Goal: Task Accomplishment & Management: Manage account settings

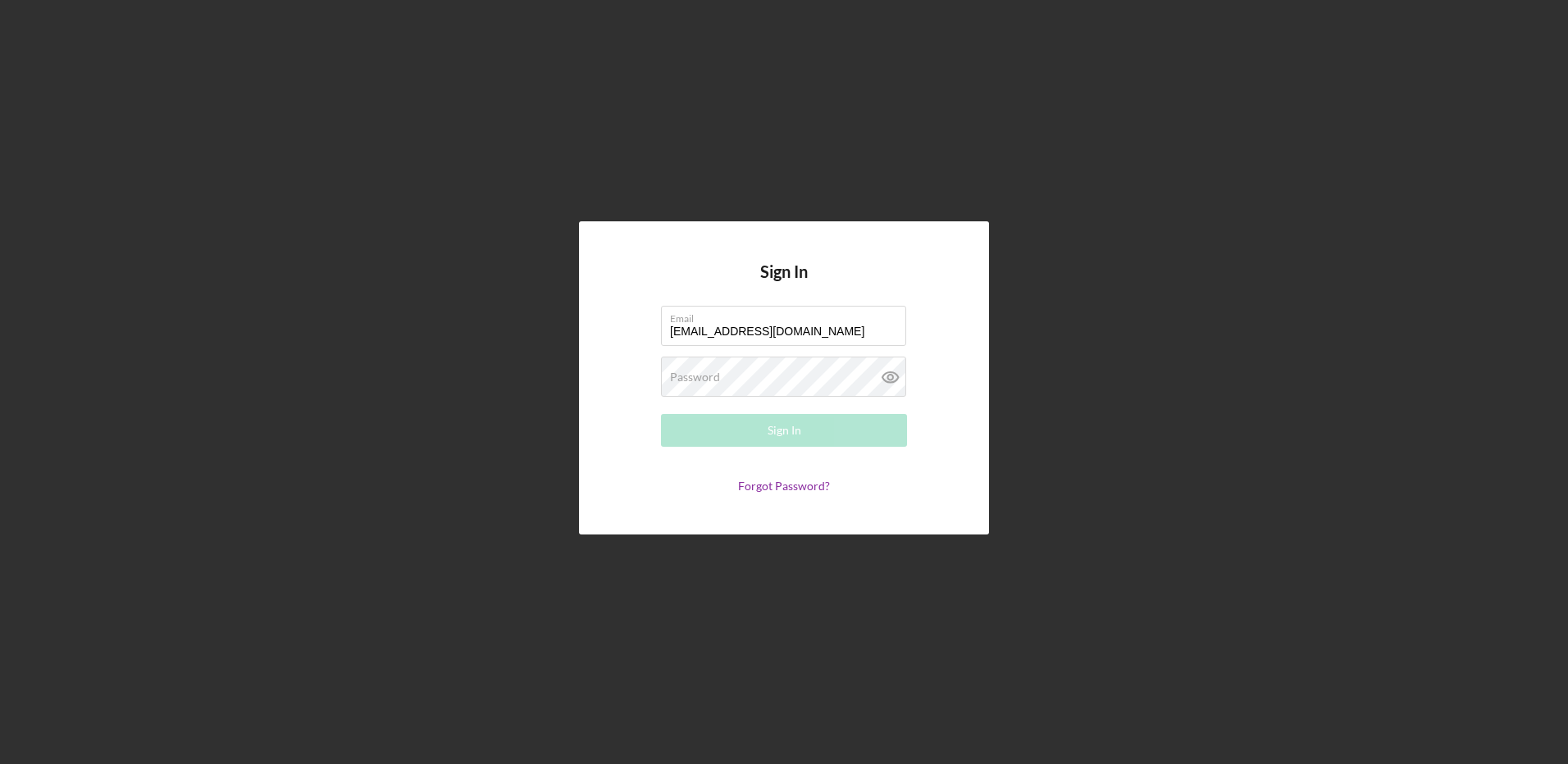
type input "[EMAIL_ADDRESS][DOMAIN_NAME]"
click at [661, 414] on button "Sign In" at bounding box center [784, 430] width 246 height 33
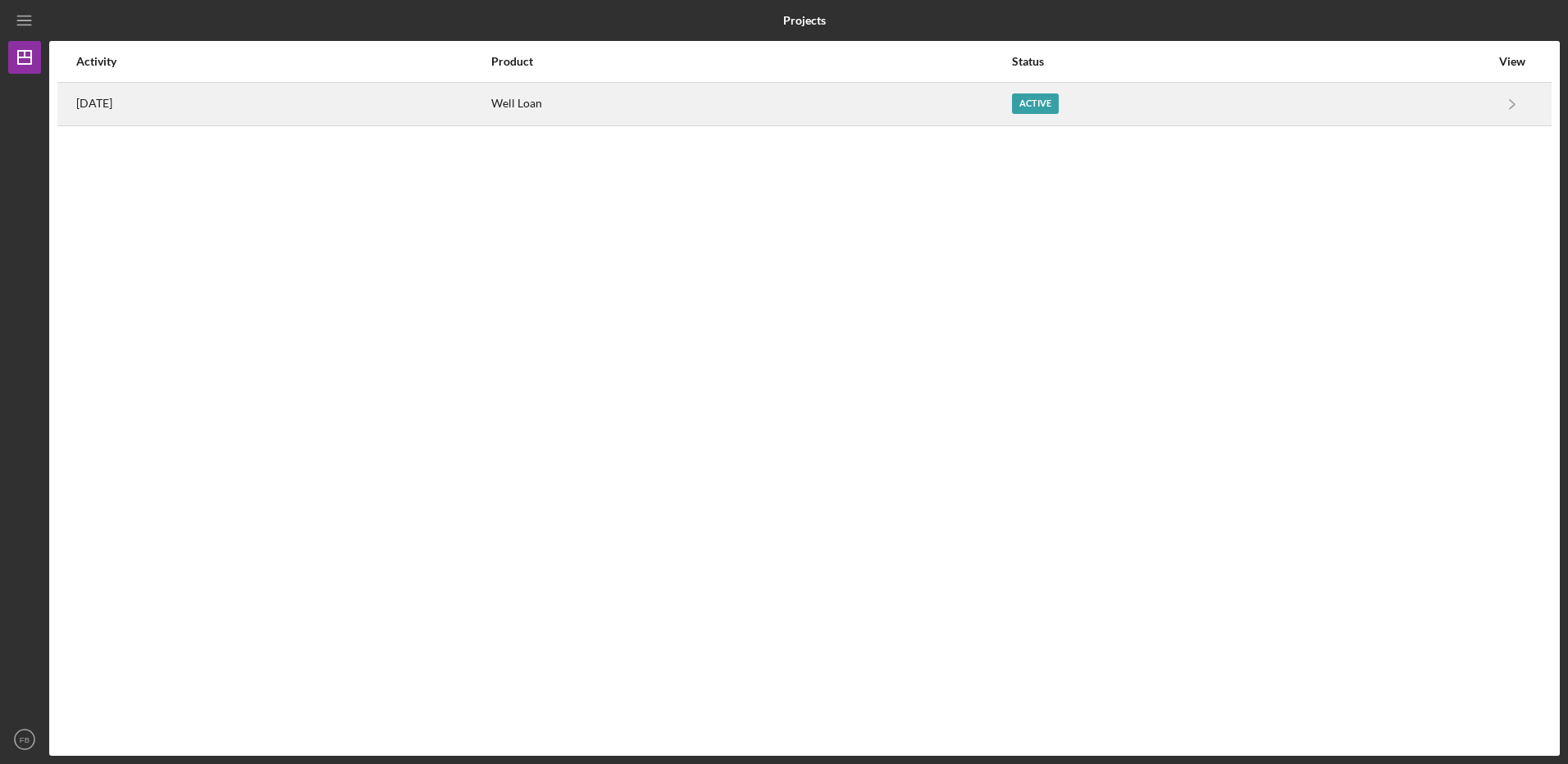
click at [608, 106] on div "Well Loan" at bounding box center [750, 104] width 519 height 41
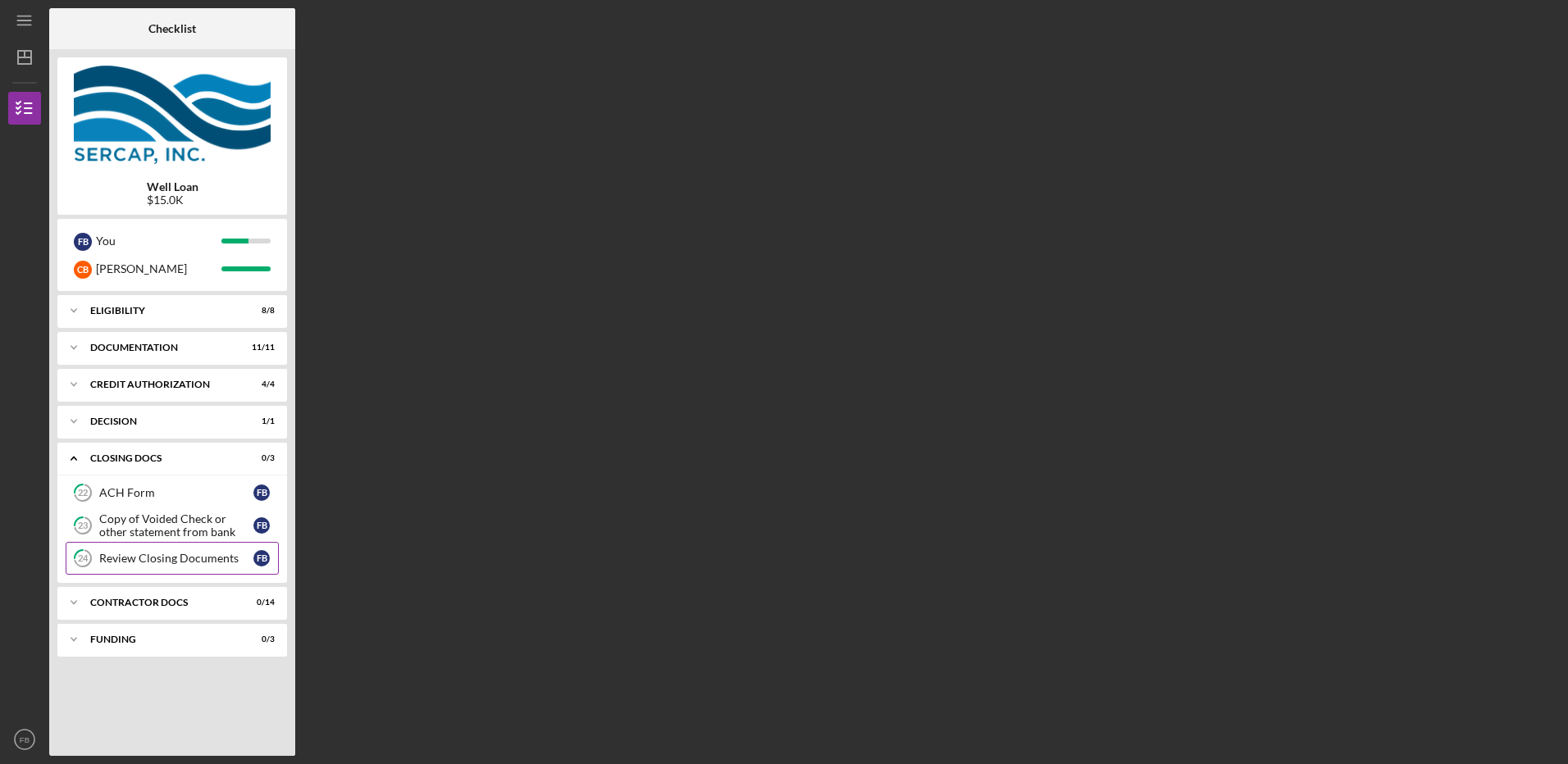
click at [138, 560] on div "Review Closing Documents" at bounding box center [177, 558] width 154 height 13
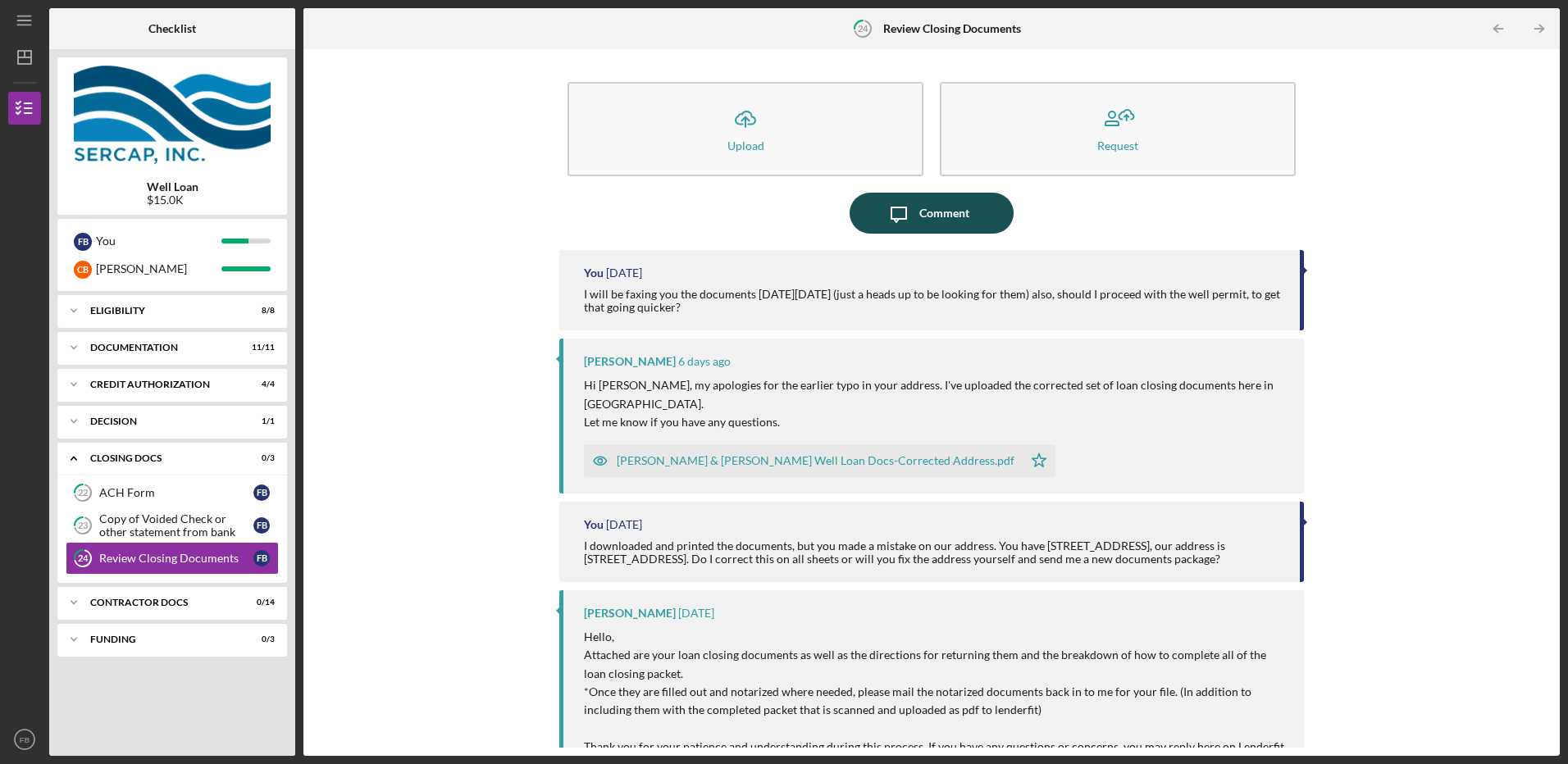
click at [934, 217] on div "Comment" at bounding box center [944, 213] width 50 height 41
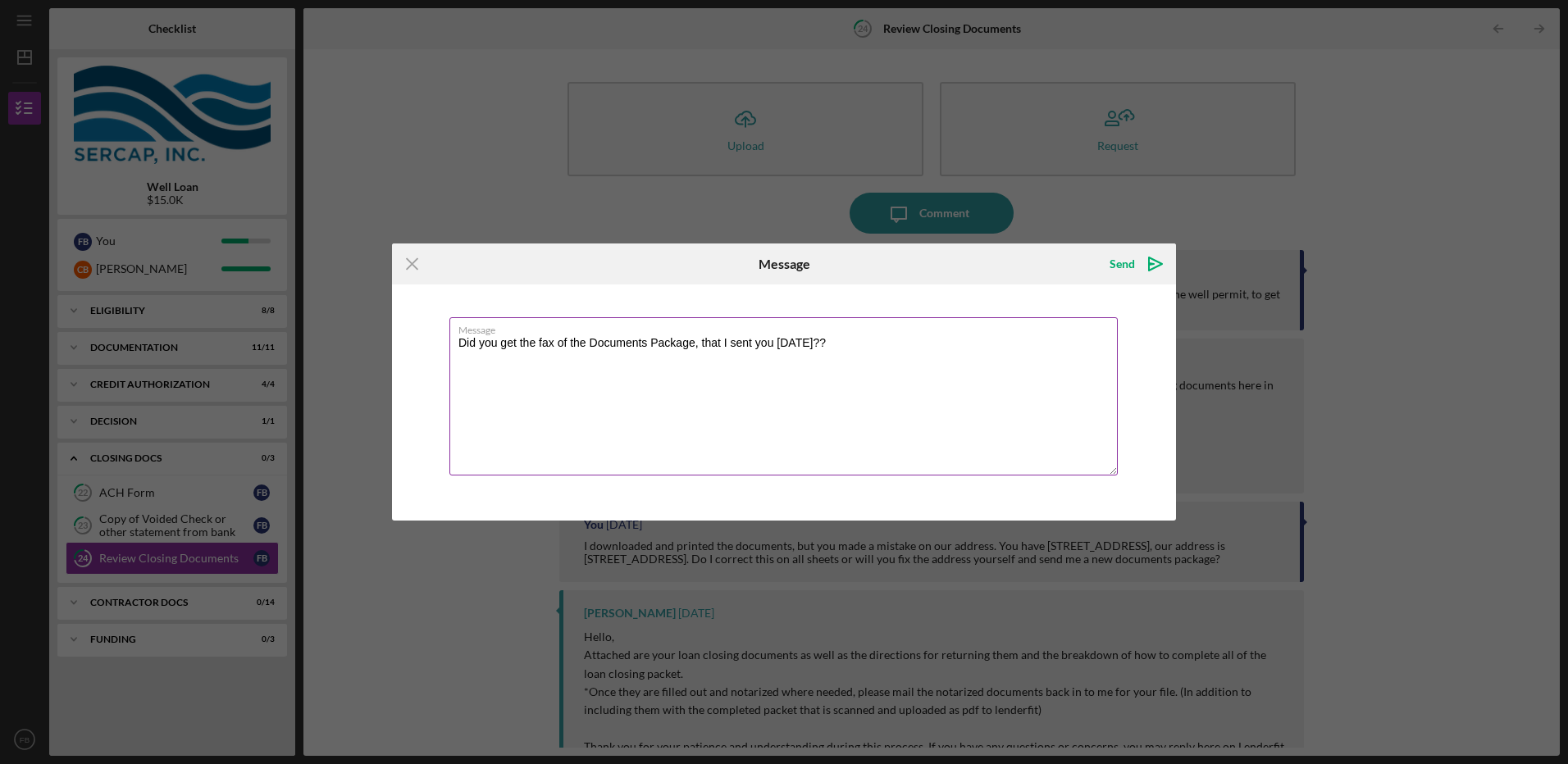
click at [852, 338] on textarea "Did you get the fax of the Documents Package, that I sent you [DATE]??" at bounding box center [784, 397] width 669 height 158
type textarea "Did you get the fax of the Documents Package, that I sent you [DATE]? Just need…"
click at [1158, 258] on icon "Icon/icon-invite-send" at bounding box center [1155, 264] width 41 height 41
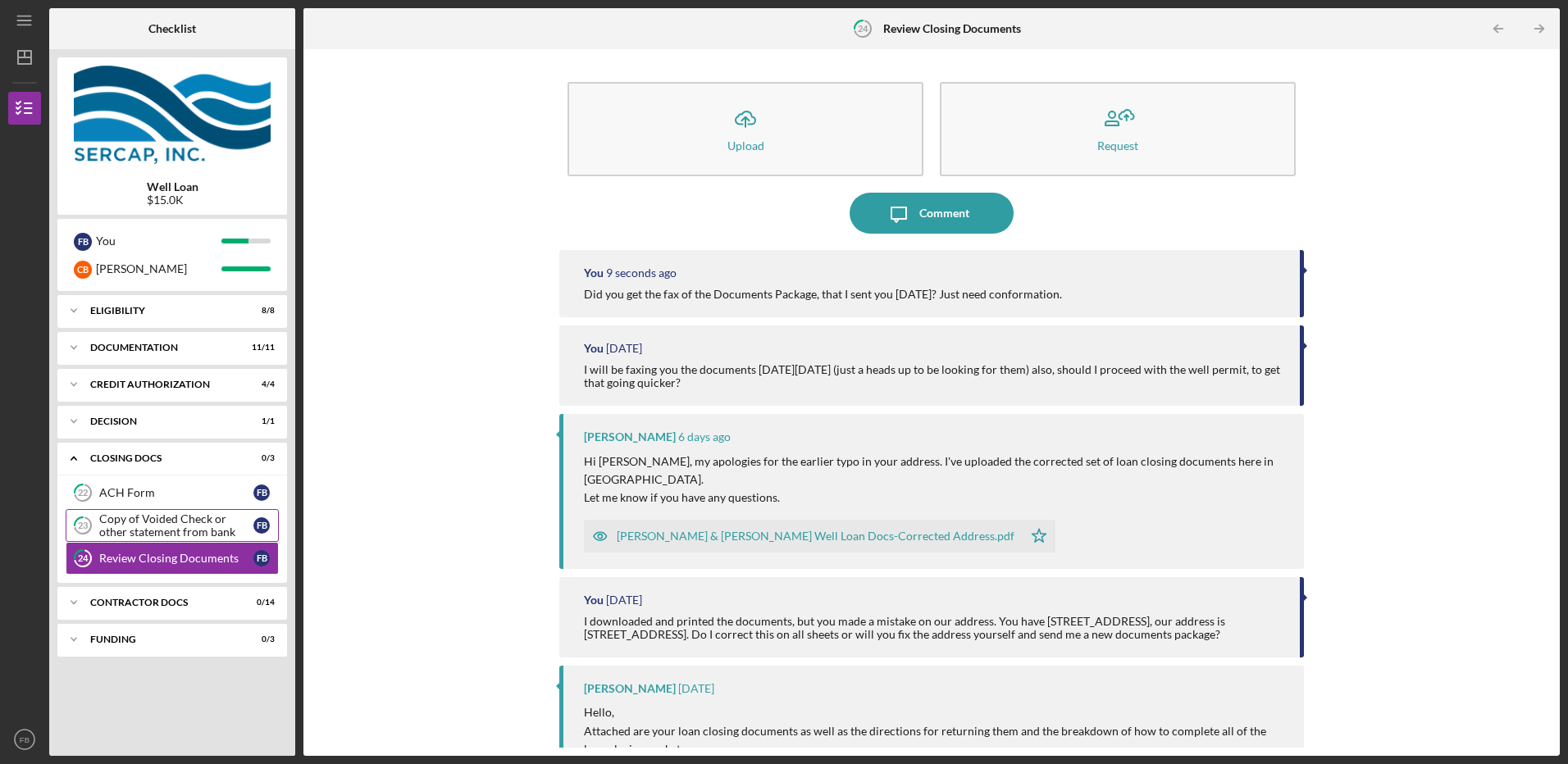
click at [130, 523] on div "Copy of Voided Check or other statement from bank" at bounding box center [177, 525] width 154 height 27
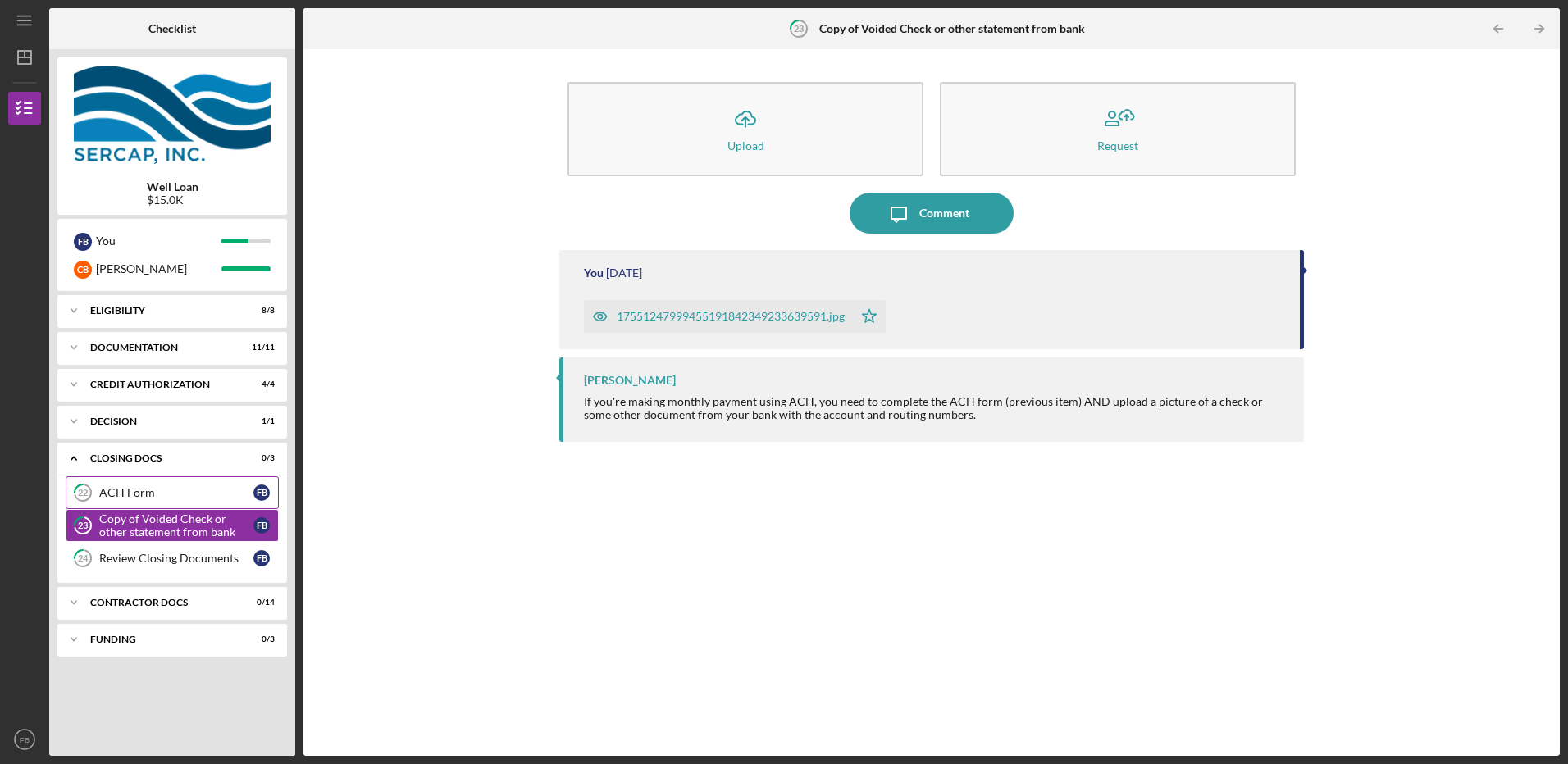
click at [133, 497] on div "ACH Form" at bounding box center [177, 493] width 154 height 13
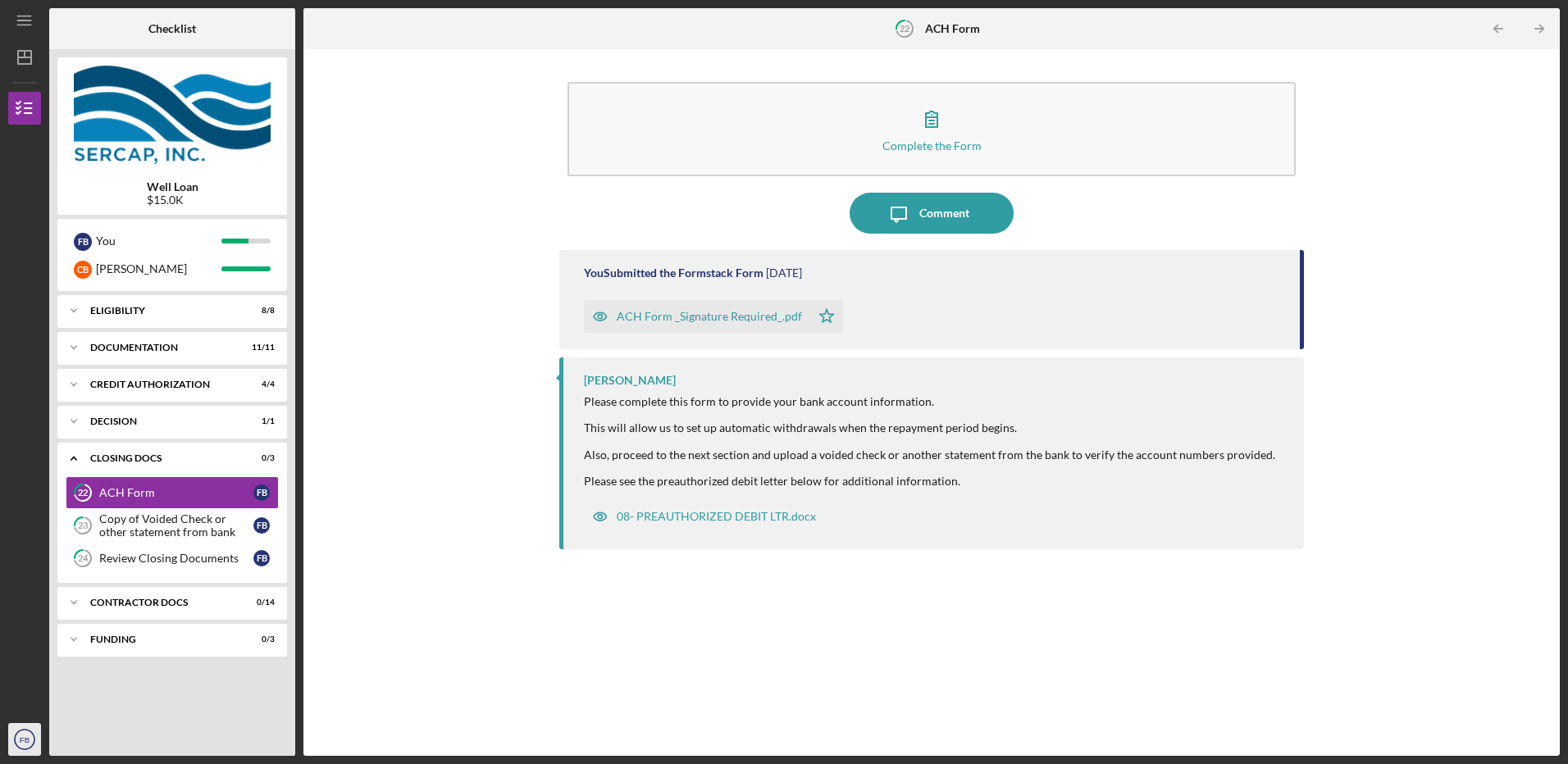
click at [20, 743] on text "FB" at bounding box center [24, 740] width 9 height 9
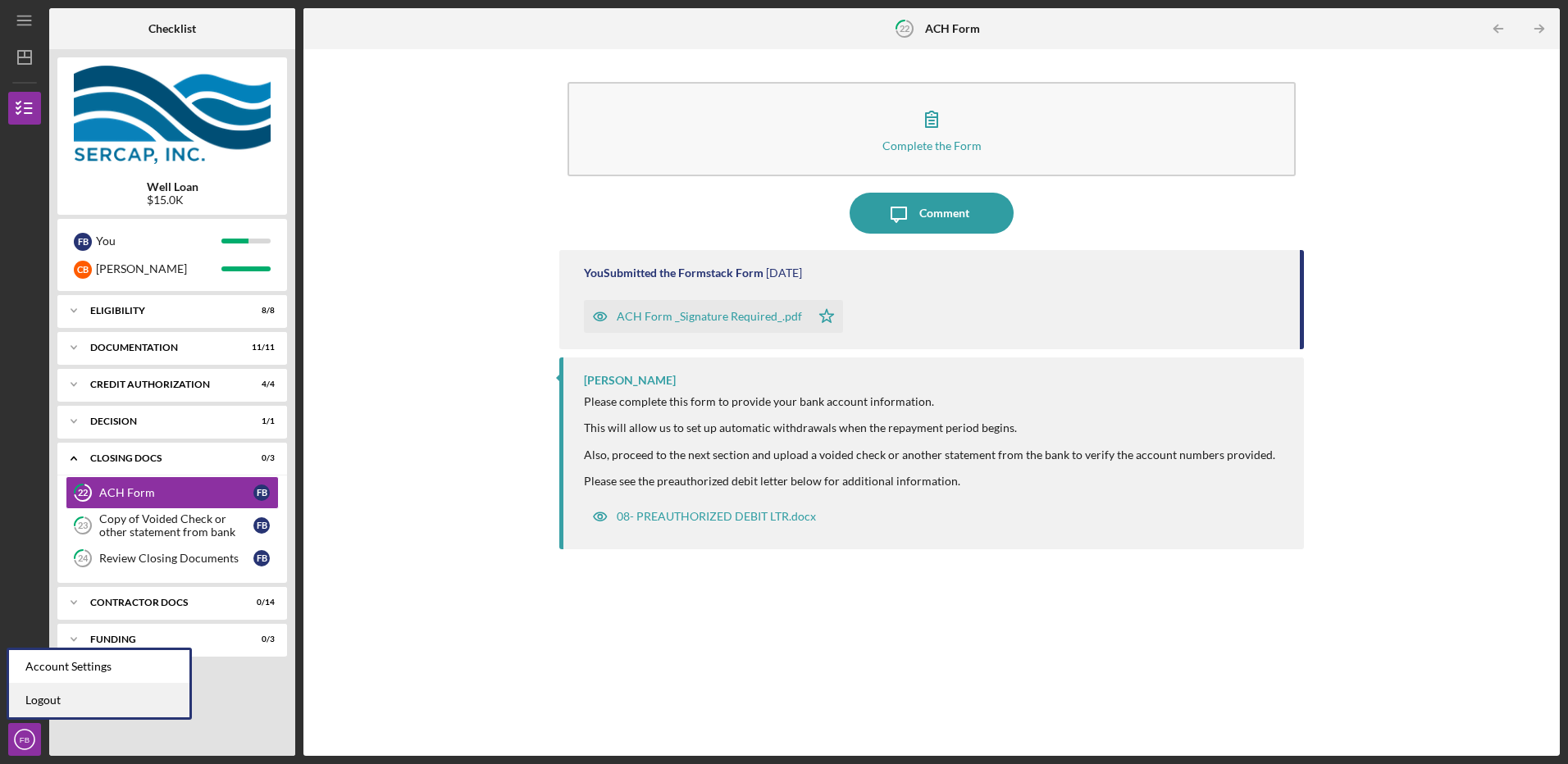
click at [50, 695] on link "Logout" at bounding box center [100, 700] width 180 height 33
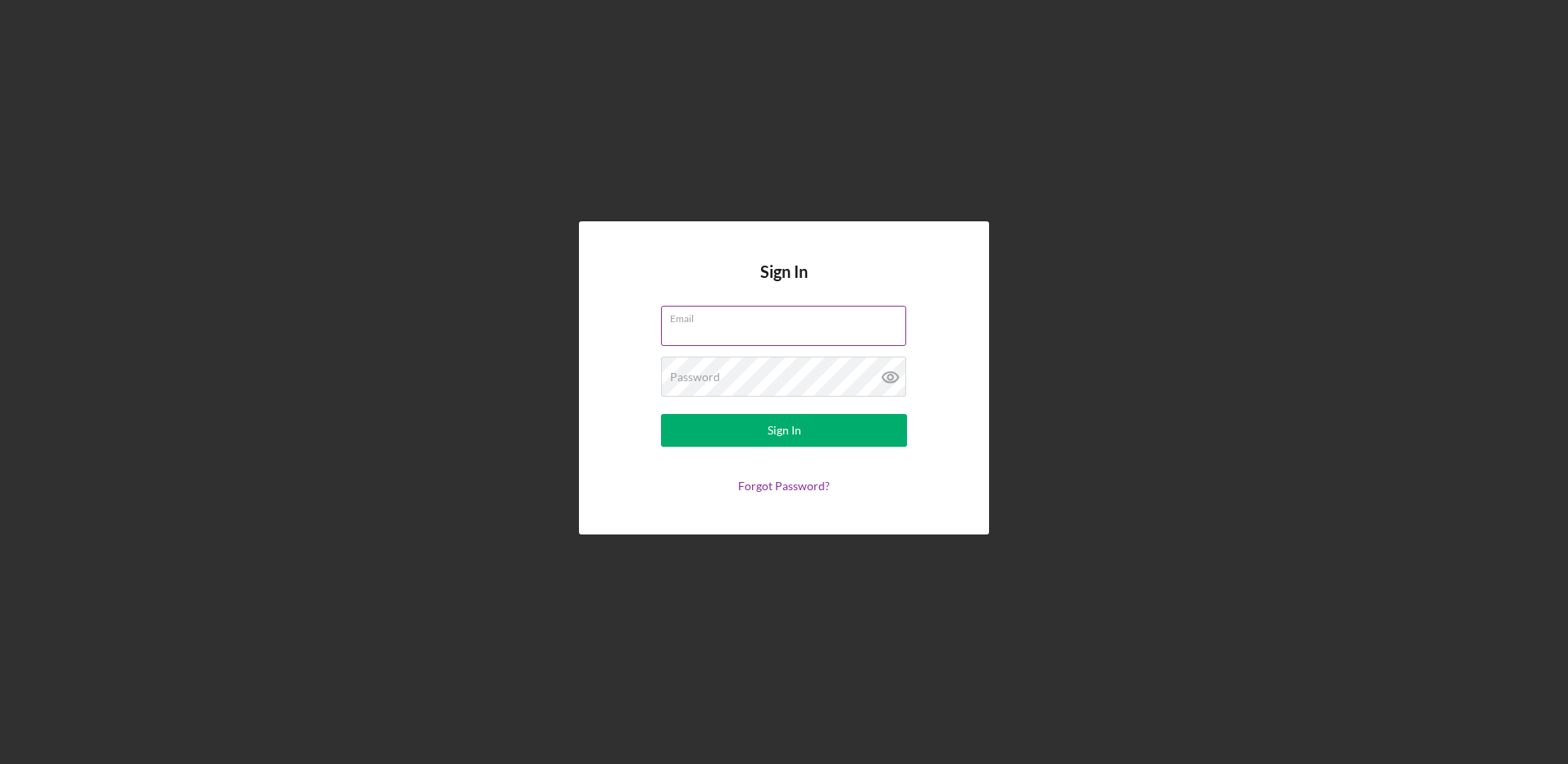
click at [684, 331] on input "Email" at bounding box center [784, 325] width 245 height 39
type input "[EMAIL_ADDRESS][DOMAIN_NAME]"
click at [699, 367] on div "Password Required" at bounding box center [784, 378] width 246 height 41
click at [661, 414] on button "Sign In" at bounding box center [784, 430] width 246 height 33
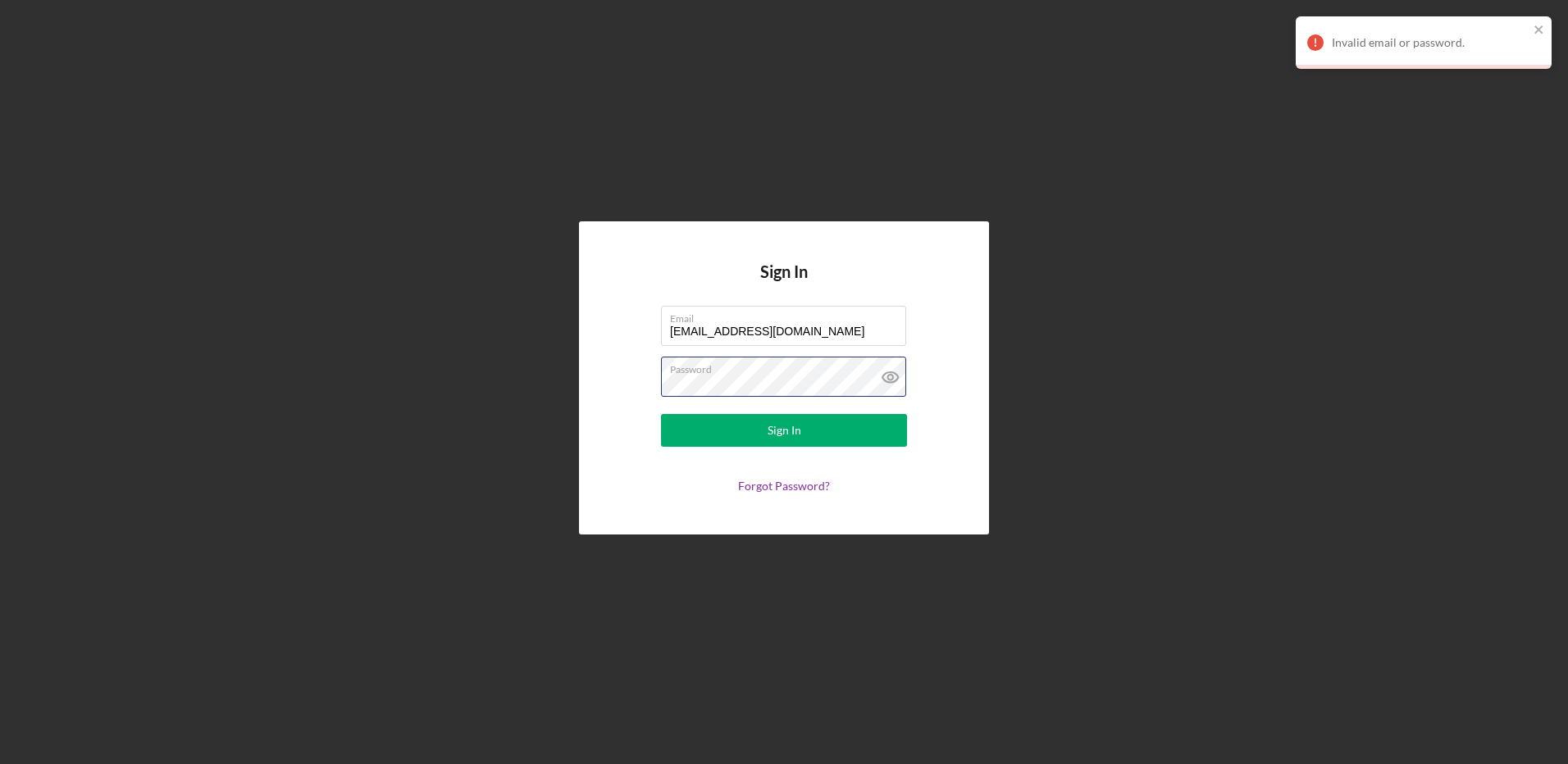
click at [661, 414] on button "Sign In" at bounding box center [784, 430] width 246 height 33
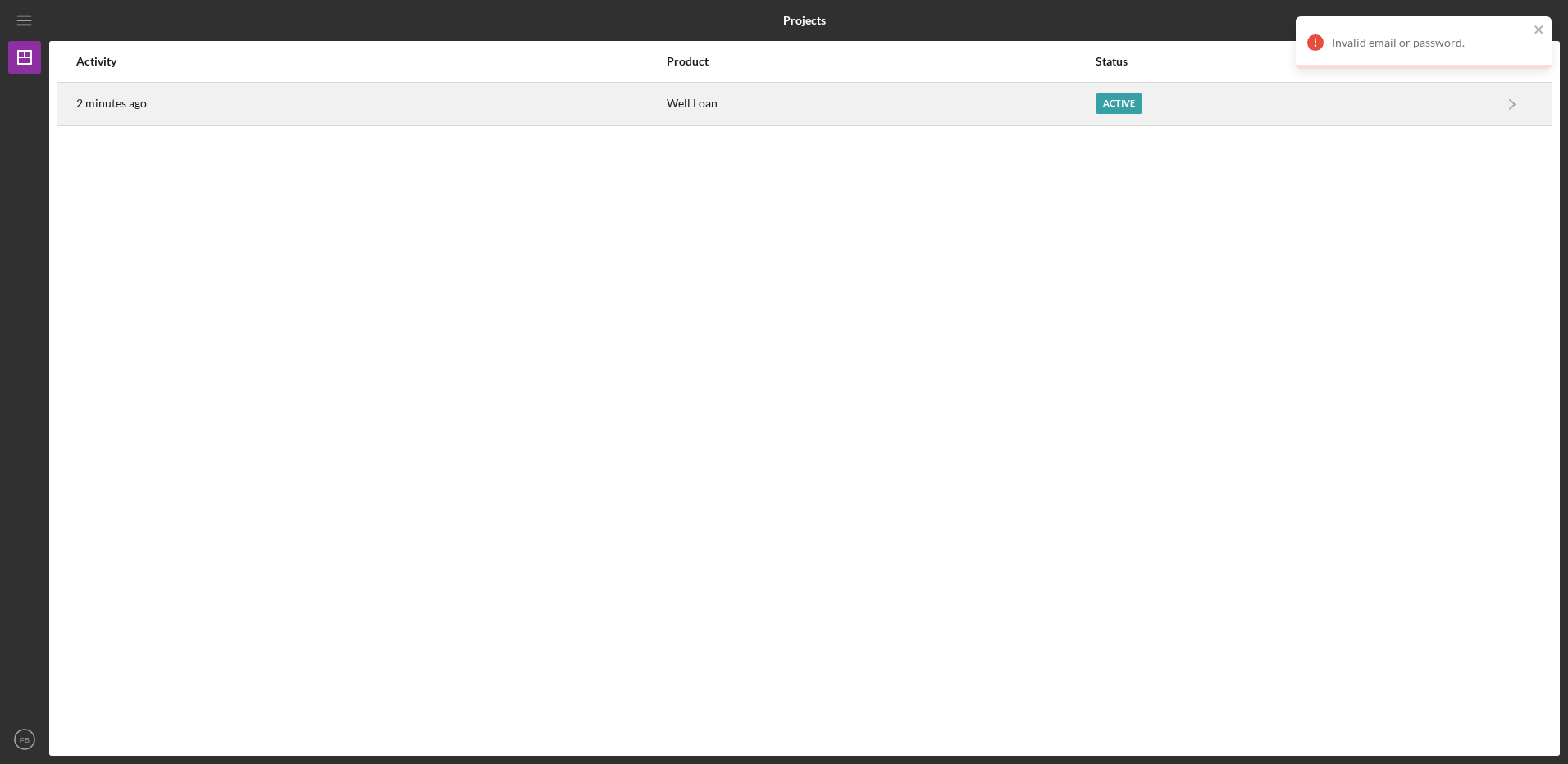
click at [701, 108] on div "Well Loan" at bounding box center [881, 104] width 428 height 41
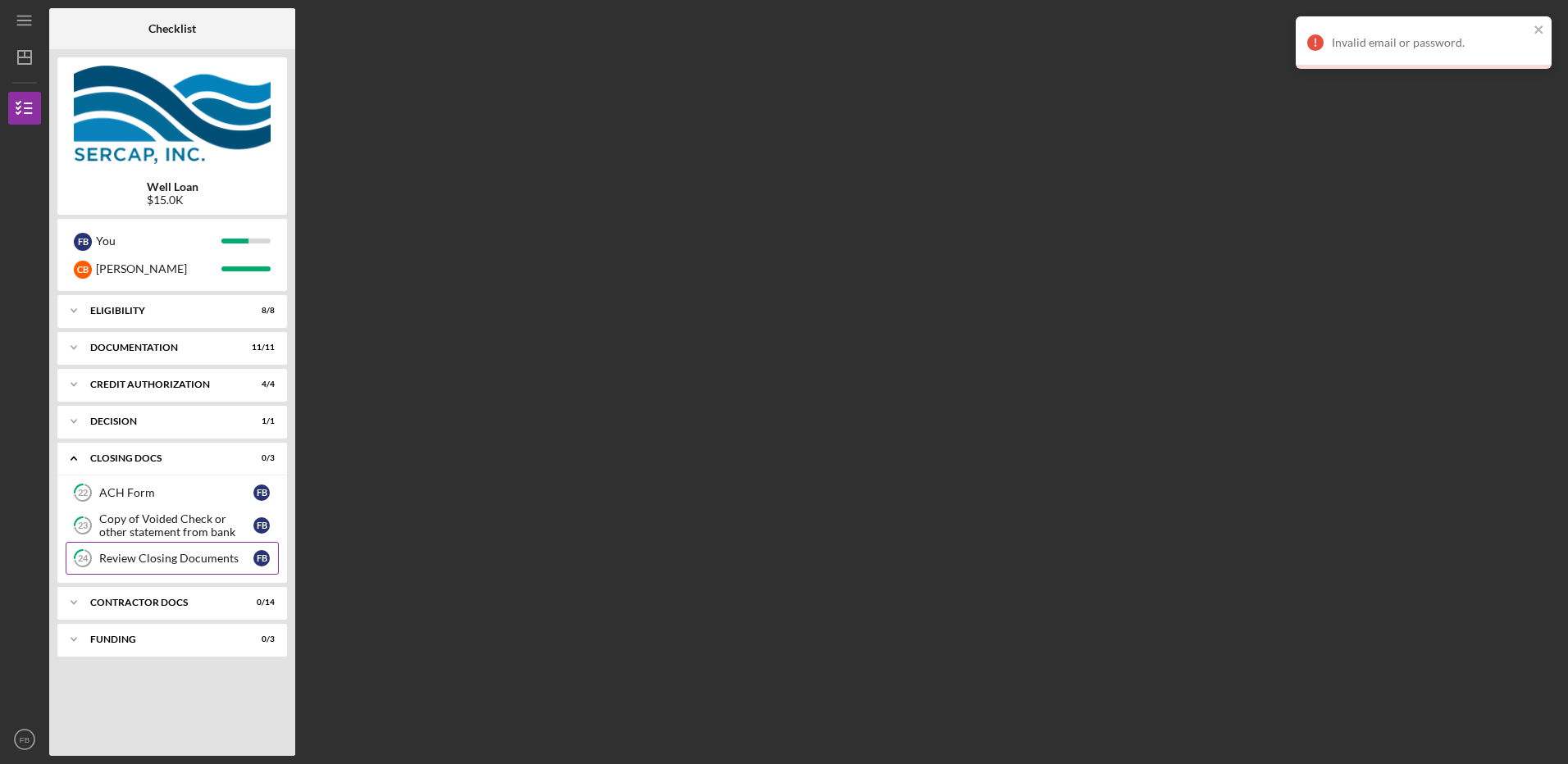
click at [111, 561] on div "Review Closing Documents" at bounding box center [177, 558] width 154 height 13
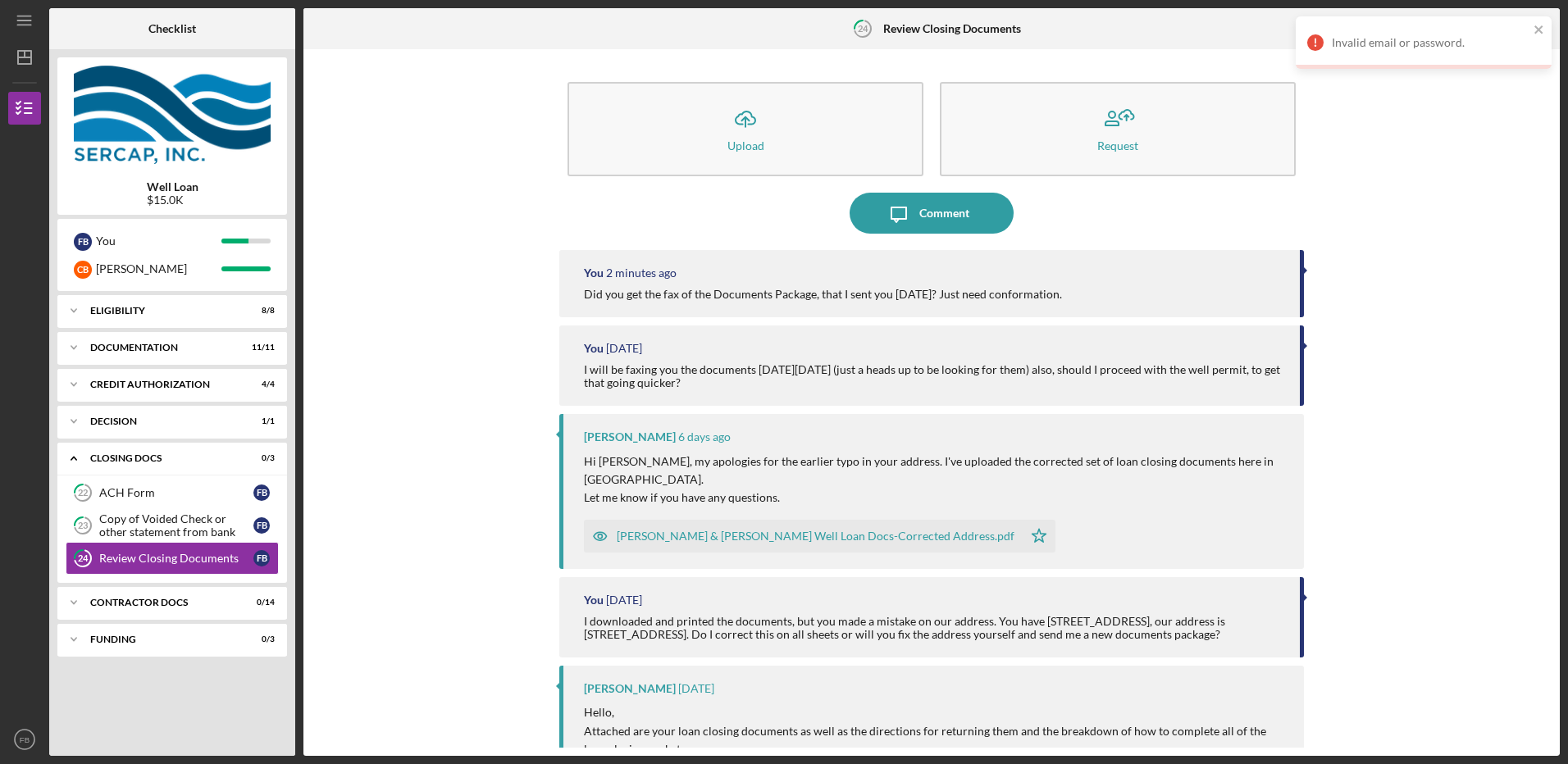
scroll to position [305, 0]
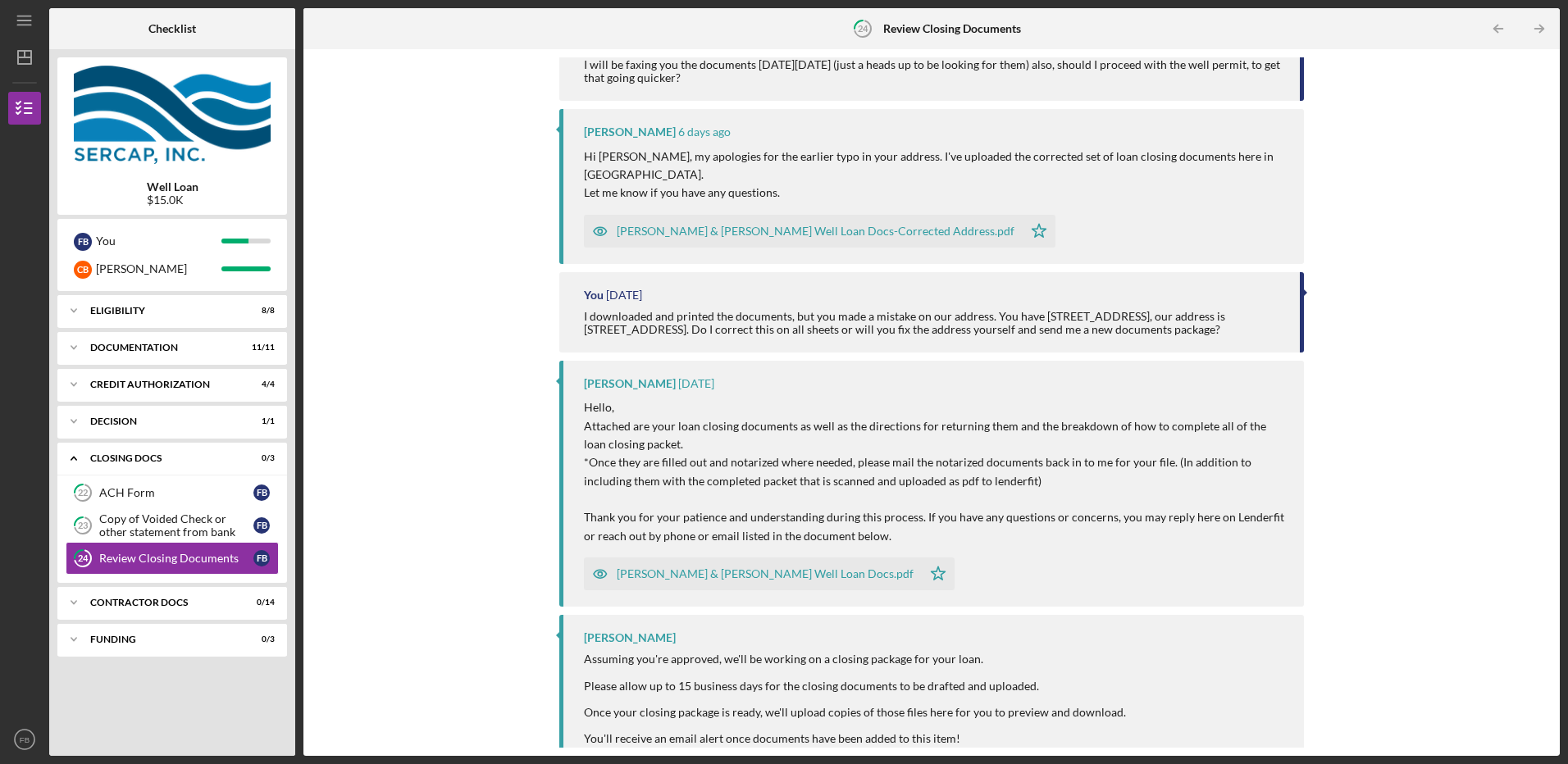
click at [653, 225] on div "[PERSON_NAME] & [PERSON_NAME] Well Loan Docs-Corrected Address.pdf" at bounding box center [814, 231] width 397 height 13
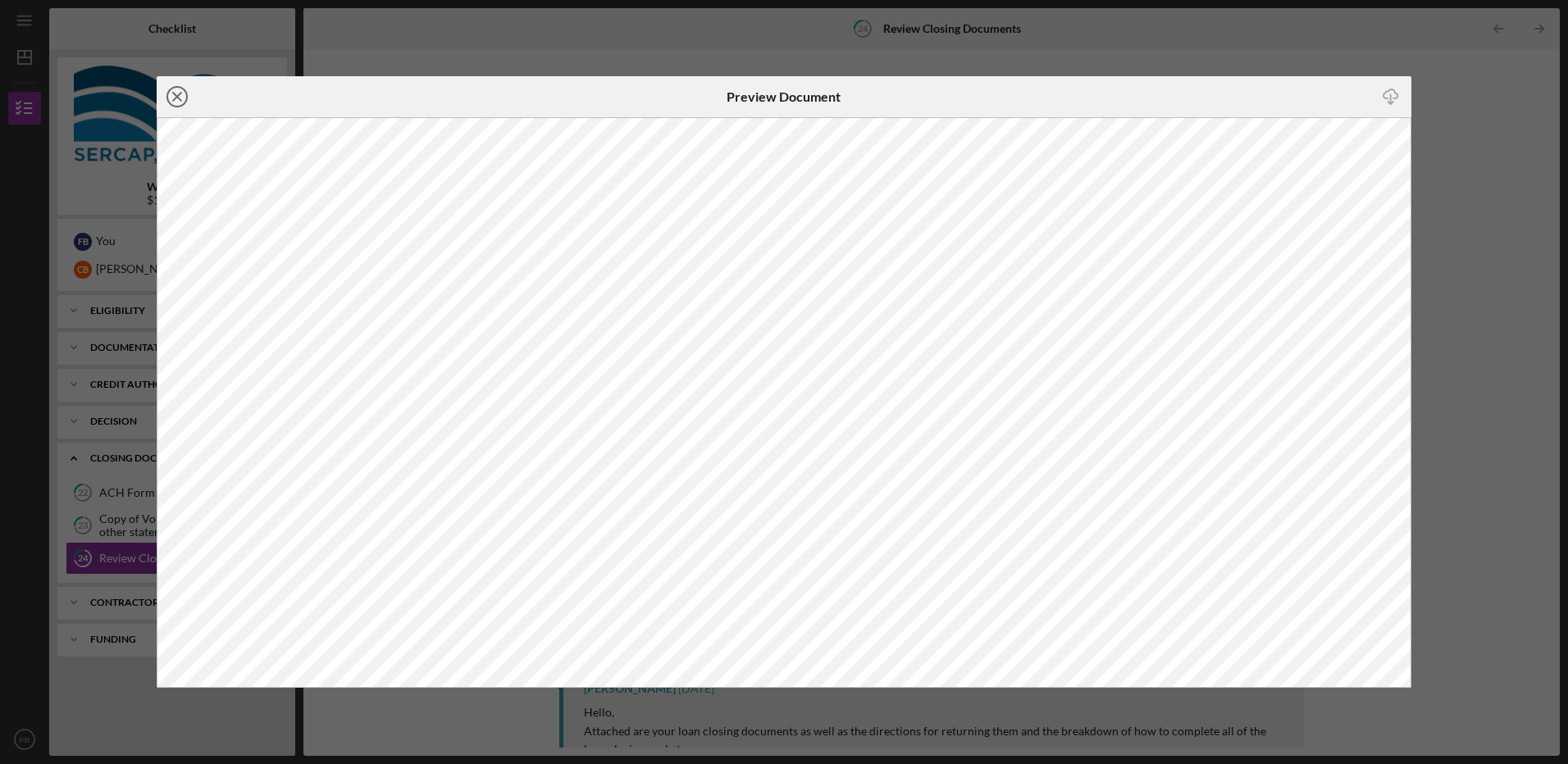
click at [172, 90] on icon "Icon/Close" at bounding box center [177, 97] width 41 height 41
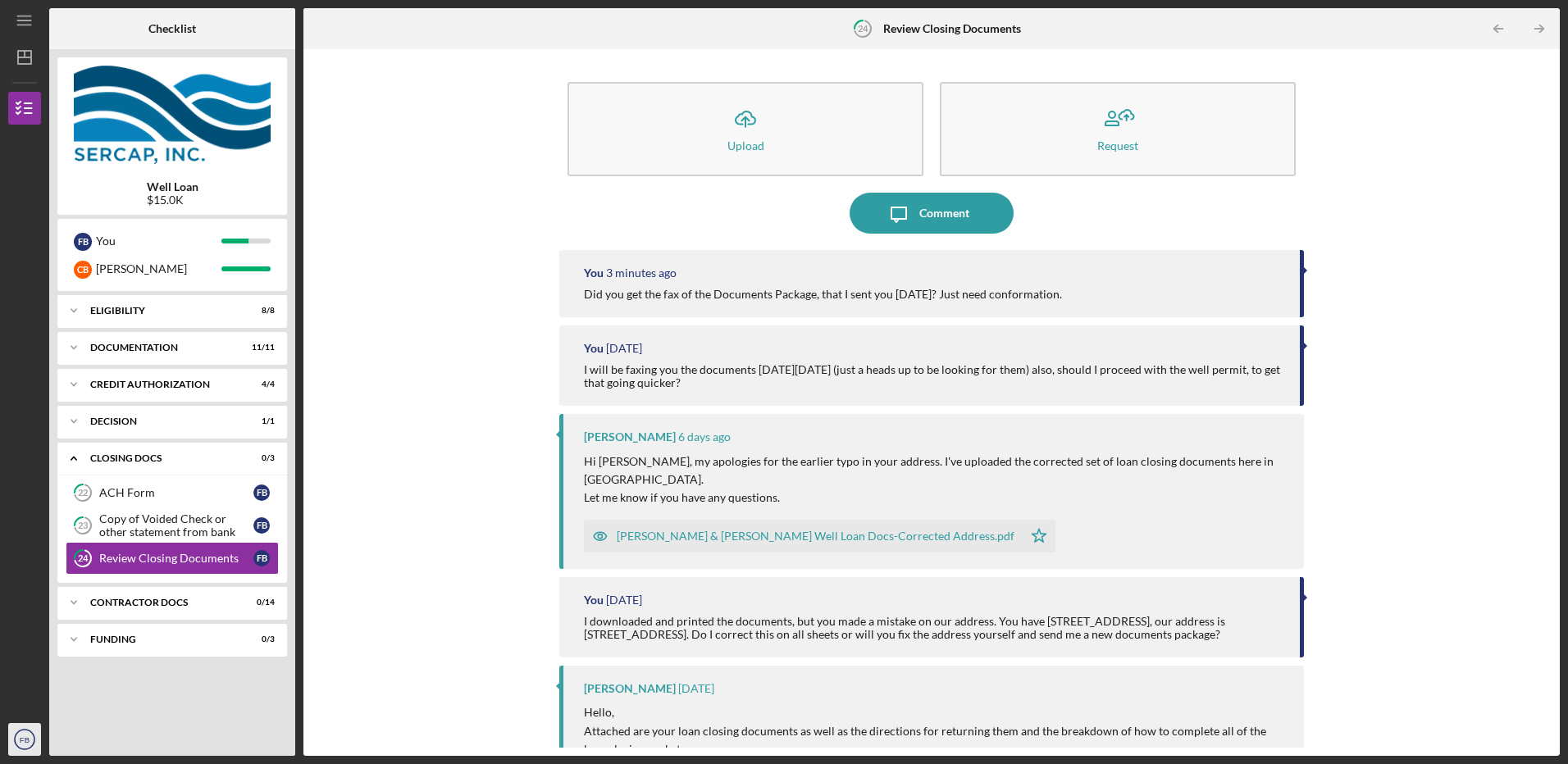
click at [27, 740] on text "FB" at bounding box center [24, 740] width 9 height 9
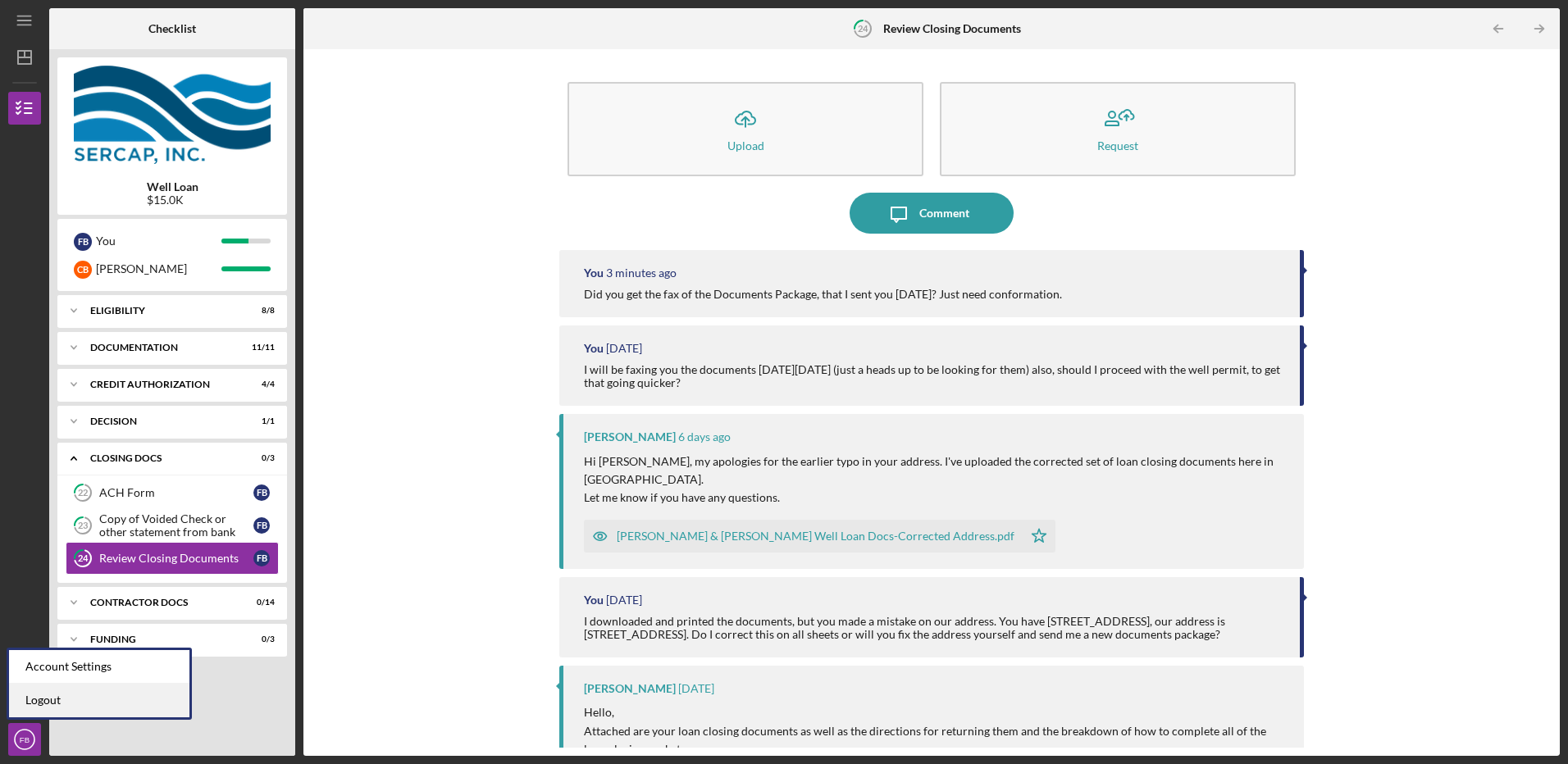
click at [49, 699] on link "Logout" at bounding box center [100, 700] width 180 height 33
